Goal: Navigation & Orientation: Find specific page/section

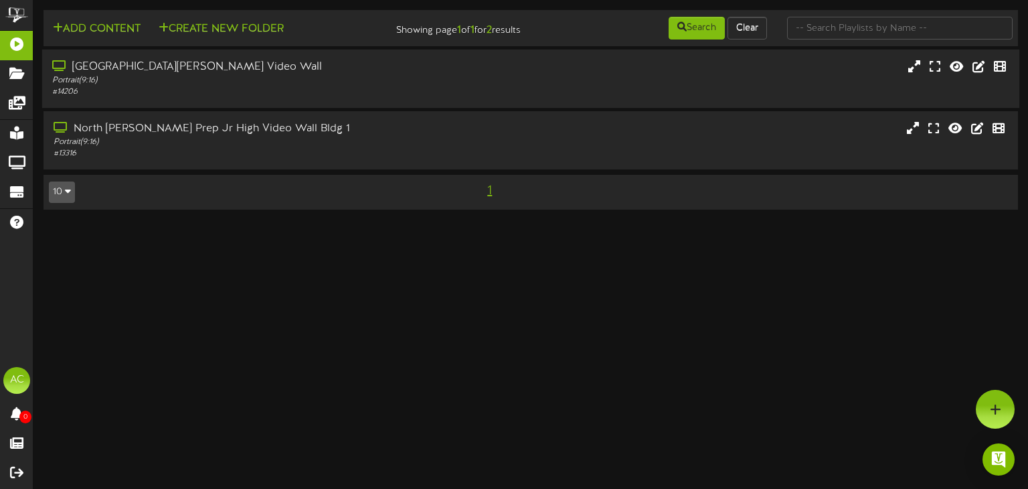
click at [313, 88] on div "# 14206" at bounding box center [245, 91] width 387 height 11
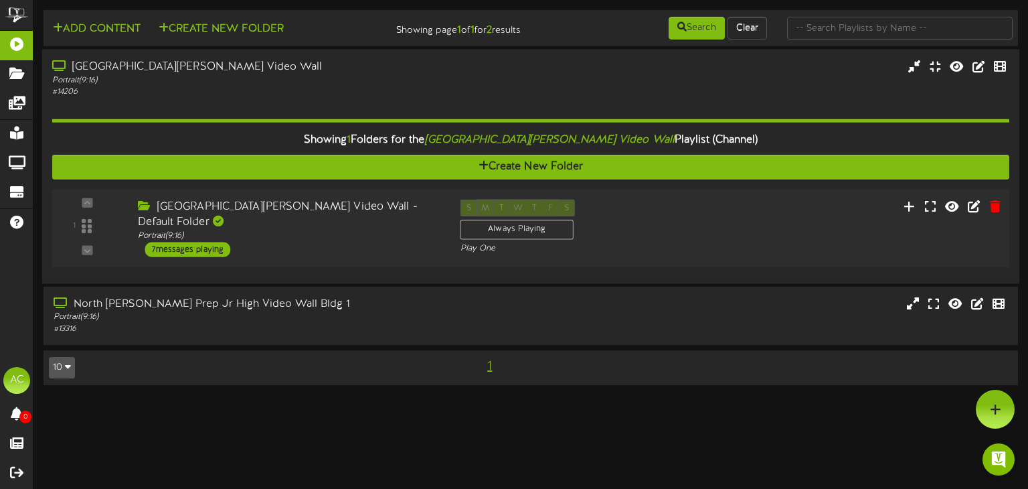
click at [348, 222] on div "North Davis Prep Elementary Video Wall - Default Folder" at bounding box center [289, 215] width 302 height 31
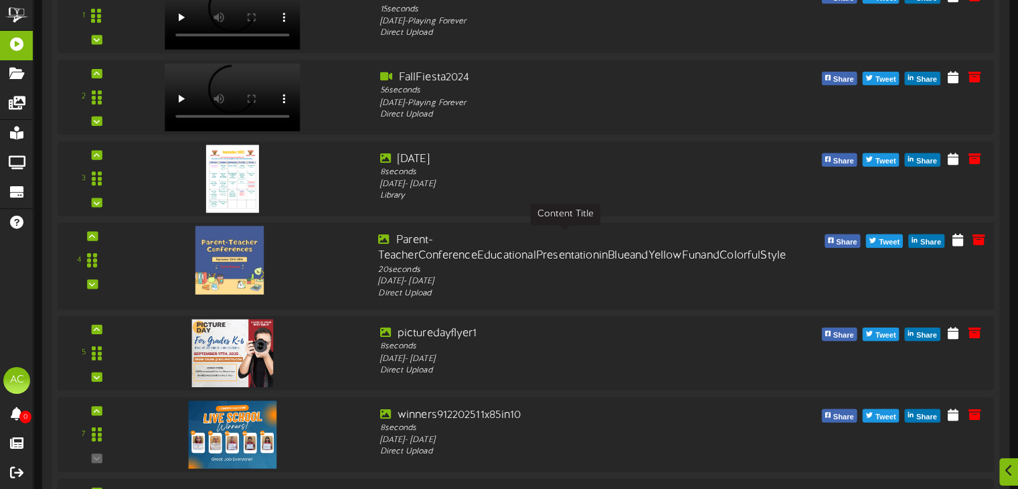
scroll to position [402, 0]
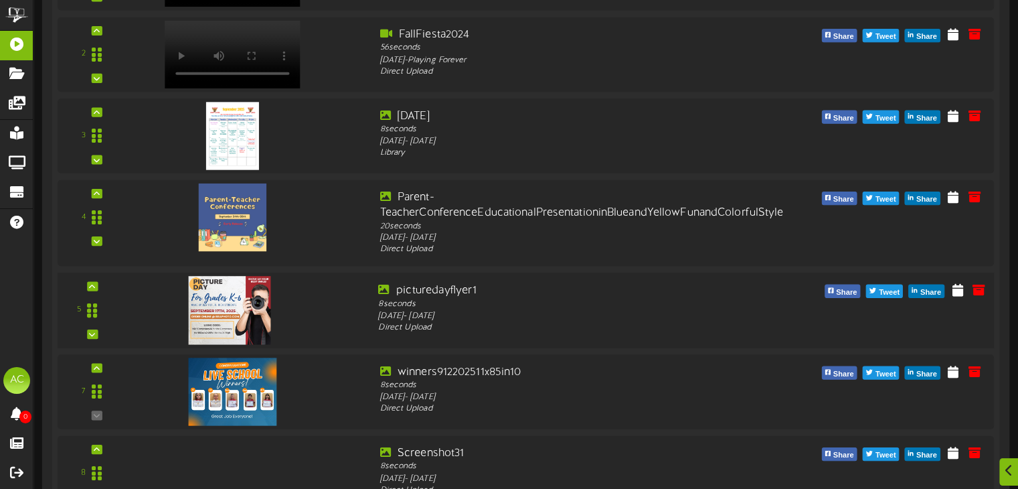
click at [252, 305] on img at bounding box center [230, 310] width 82 height 68
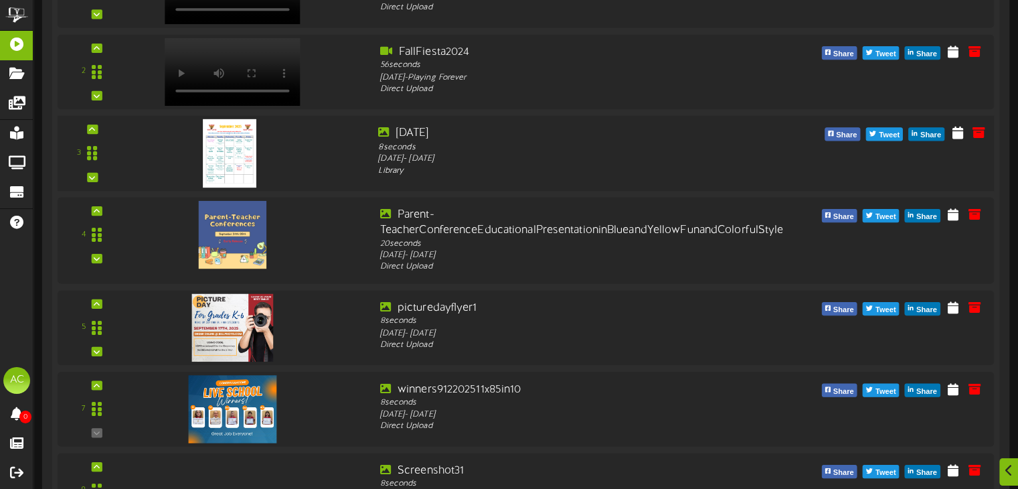
scroll to position [231, 0]
